Goal: Register for event/course

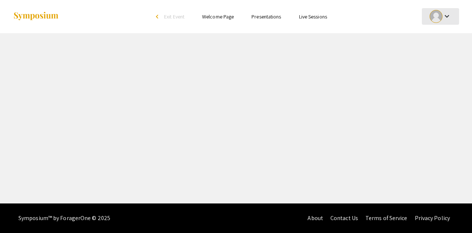
click at [436, 17] on div at bounding box center [436, 16] width 13 height 13
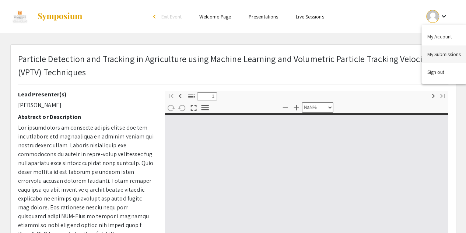
click at [440, 57] on button "My Submissions" at bounding box center [444, 54] width 45 height 18
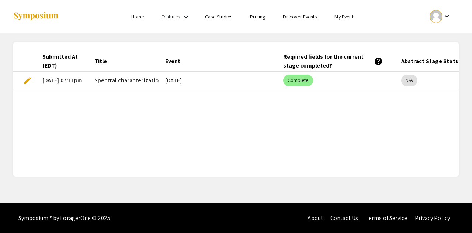
click at [291, 15] on link "Discover Events" at bounding box center [300, 16] width 34 height 7
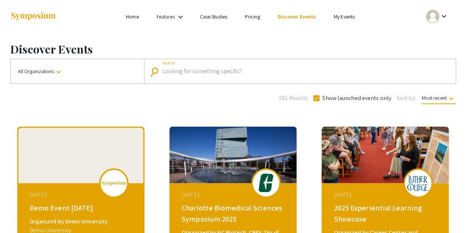
click at [191, 68] on input "Search" at bounding box center [304, 71] width 284 height 7
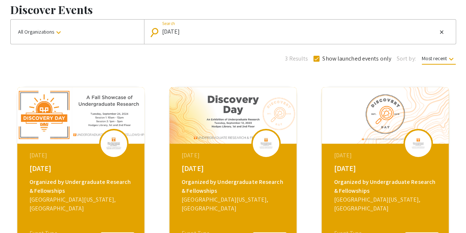
scroll to position [160, 0]
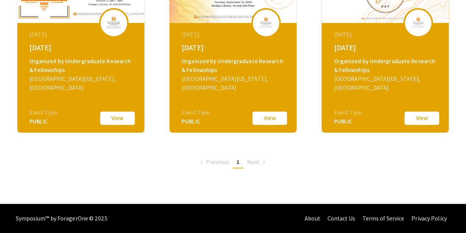
click at [249, 160] on span "Next page" at bounding box center [253, 162] width 12 height 8
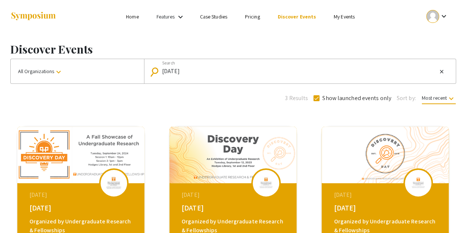
click at [122, 70] on button "All Organizations keyboard_arrow_down" at bounding box center [77, 71] width 133 height 24
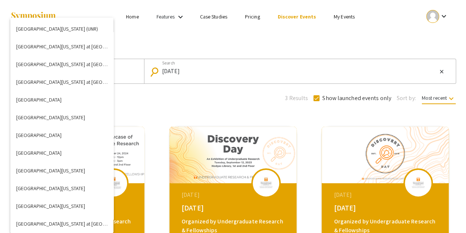
scroll to position [2578, 0]
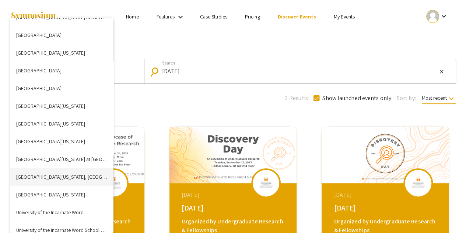
click at [85, 180] on button "[GEOGRAPHIC_DATA][US_STATE], [GEOGRAPHIC_DATA]" at bounding box center [61, 177] width 103 height 18
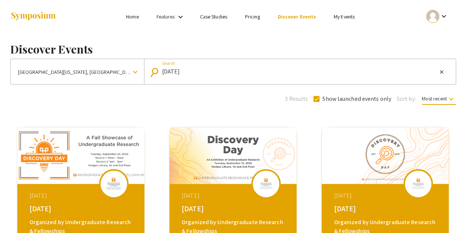
click at [222, 70] on input "[DATE]" at bounding box center [299, 71] width 275 height 7
type input "D"
checkbox input "false"
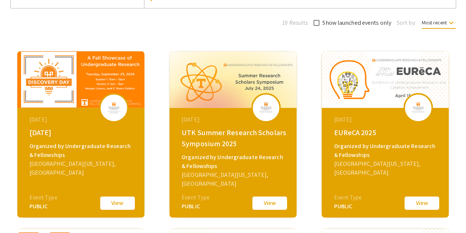
scroll to position [79, 0]
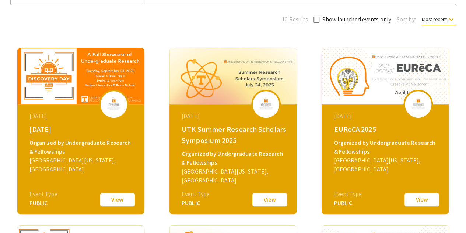
click at [118, 203] on button "View" at bounding box center [117, 199] width 37 height 15
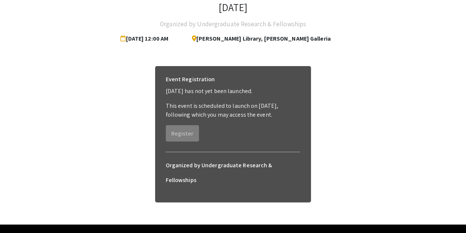
scroll to position [47, 0]
